Goal: Navigation & Orientation: Go to known website

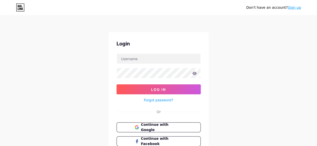
click at [152, 124] on span "Continue with Google" at bounding box center [161, 127] width 41 height 11
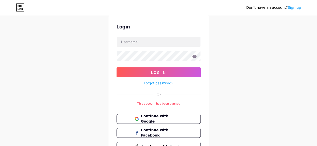
scroll to position [25, 0]
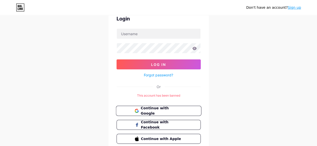
click at [169, 107] on button "Continue with Google" at bounding box center [158, 111] width 85 height 10
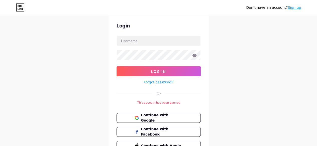
scroll to position [25, 0]
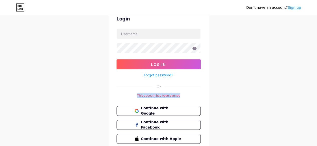
drag, startPoint x: 190, startPoint y: 95, endPoint x: 123, endPoint y: 96, distance: 67.6
click at [123, 96] on div "This account has been banned" at bounding box center [158, 96] width 84 height 5
click at [241, 87] on div "Don't have an account? Sign up Login Log In Forgot password? Or This account ha…" at bounding box center [158, 71] width 317 height 193
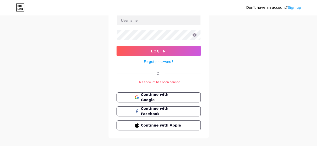
scroll to position [46, 0]
